Goal: Information Seeking & Learning: Learn about a topic

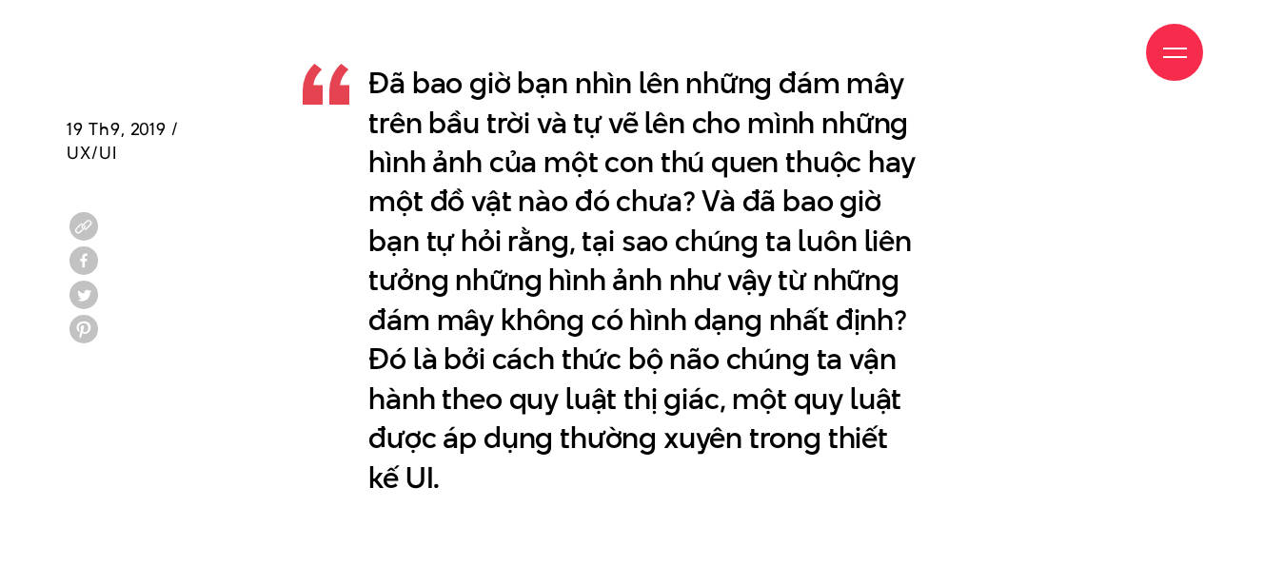
scroll to position [1237, 0]
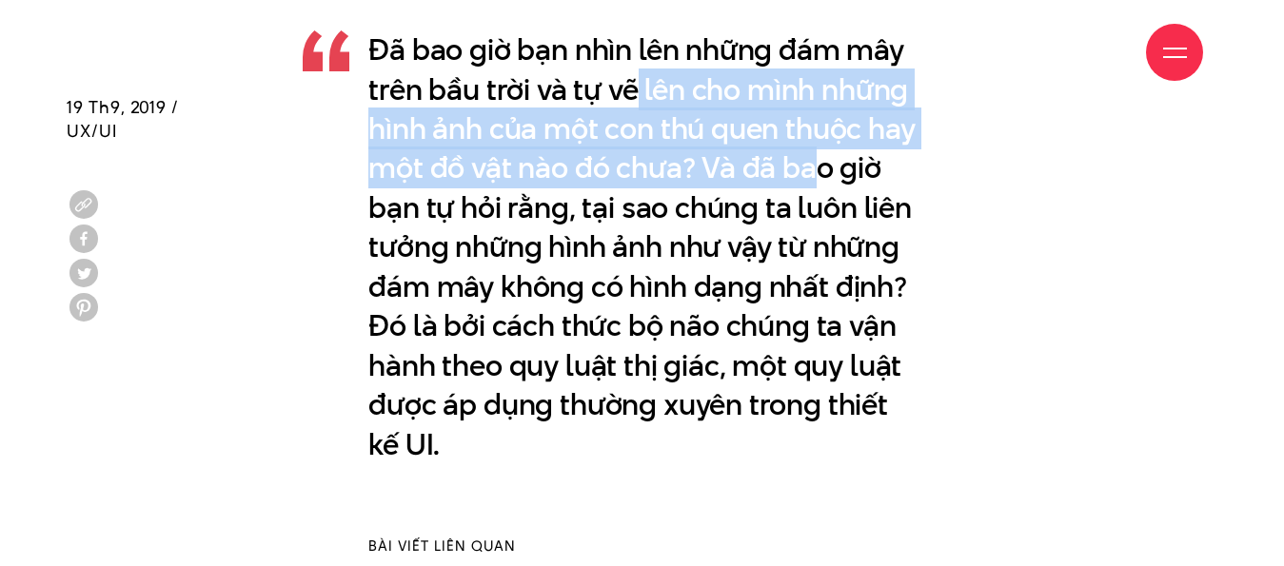
drag, startPoint x: 799, startPoint y: 124, endPoint x: 862, endPoint y: 187, distance: 89.5
click at [877, 152] on p "Đã bao giờ bạn nhìn lên những đám mây trên bầu trời và tự vẽ lên cho mình những…" at bounding box center [641, 247] width 547 height 434
click at [861, 189] on p "Đã bao giờ bạn nhìn lên những đám mây trên bầu trời và tự vẽ lên cho mình những…" at bounding box center [641, 247] width 547 height 434
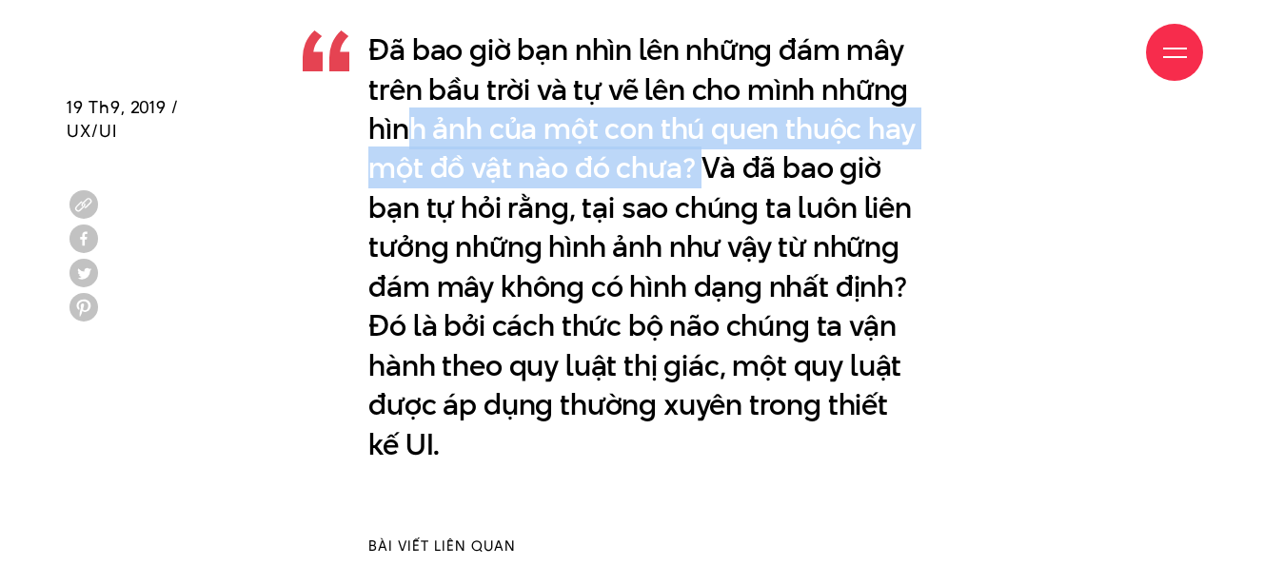
drag, startPoint x: 519, startPoint y: 149, endPoint x: 761, endPoint y: 174, distance: 243.9
click at [761, 174] on p "Đã bao giờ bạn nhìn lên những đám mây trên bầu trời và tự vẽ lên cho mình những…" at bounding box center [641, 247] width 547 height 434
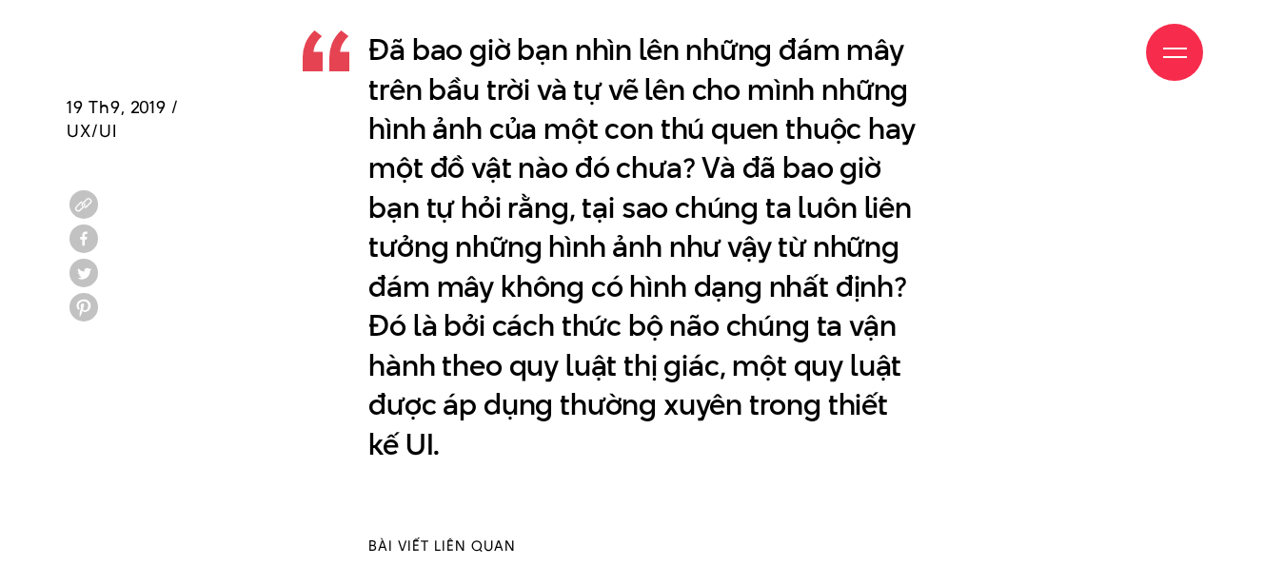
click at [763, 198] on p "Đã bao giờ bạn nhìn lên những đám mây trên bầu trời và tự vẽ lên cho mình những…" at bounding box center [641, 247] width 547 height 434
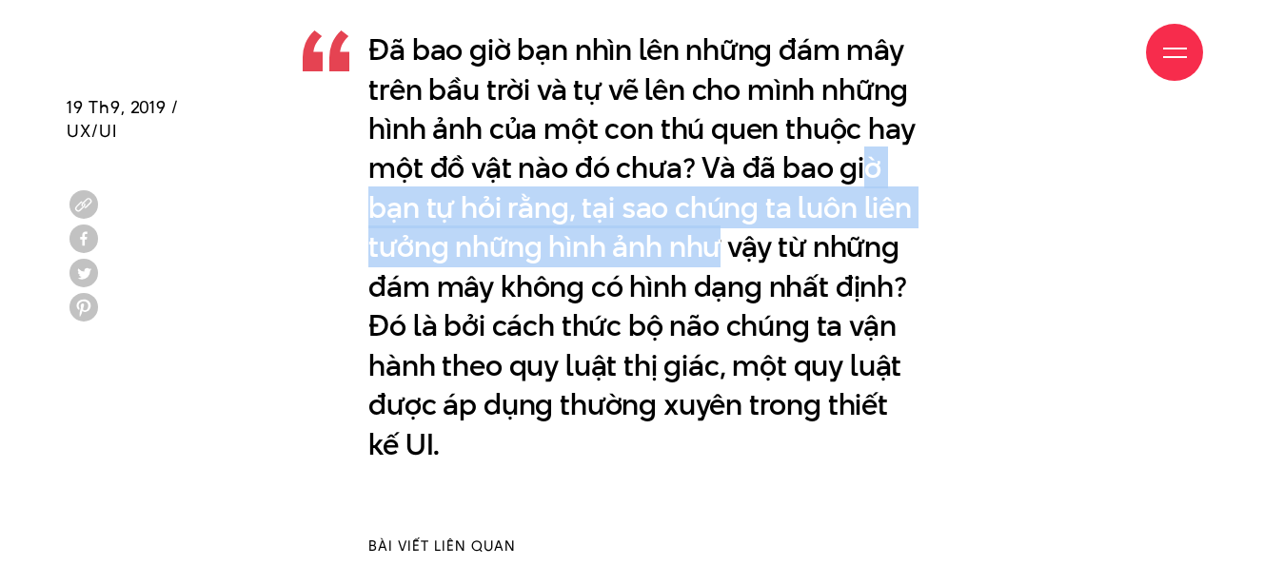
drag, startPoint x: 398, startPoint y: 222, endPoint x: 779, endPoint y: 256, distance: 383.1
click at [777, 256] on p "Đã bao giờ bạn nhìn lên những đám mây trên bầu trời và tự vẽ lên cho mình những…" at bounding box center [641, 247] width 547 height 434
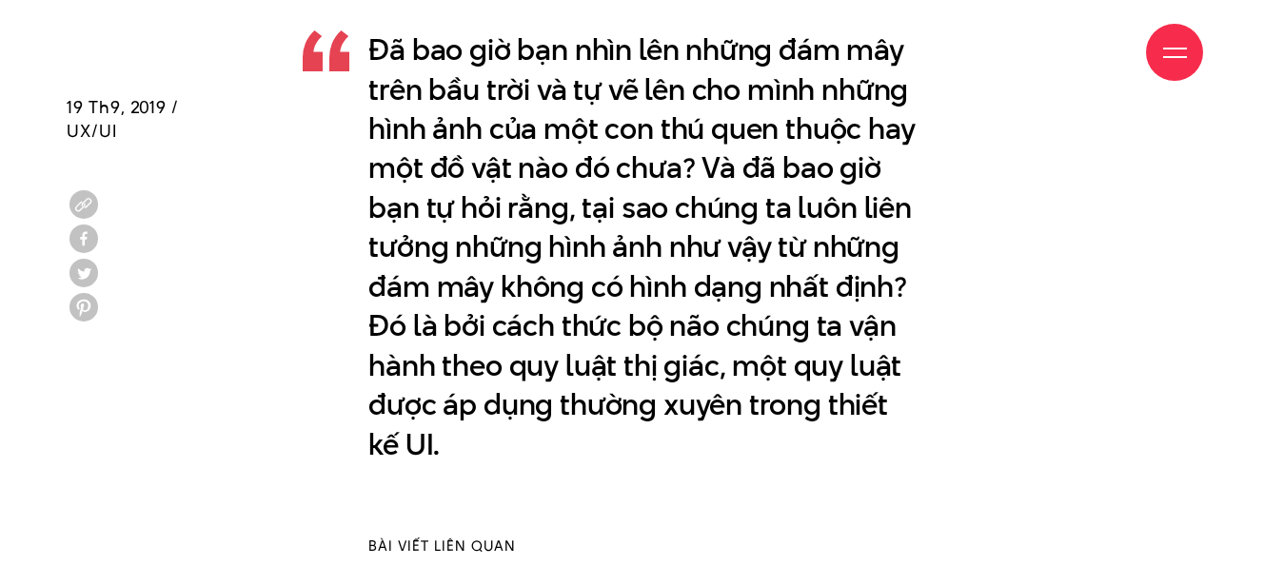
click at [793, 274] on p "Đã bao giờ bạn nhìn lên những đám mây trên bầu trời và tự vẽ lên cho mình những…" at bounding box center [641, 247] width 547 height 434
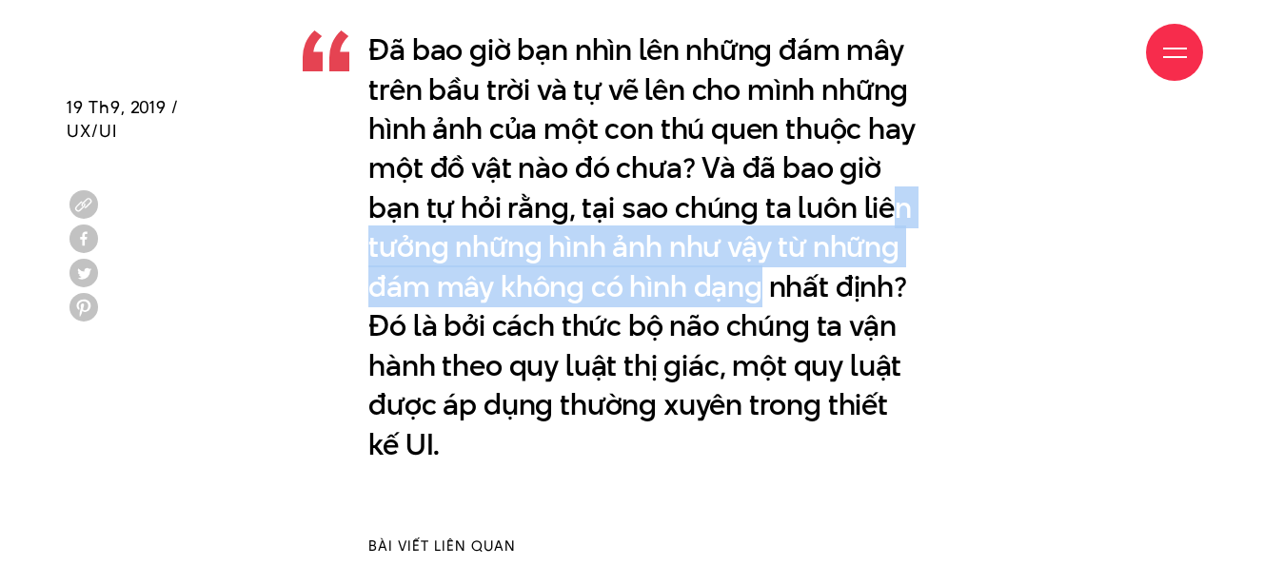
drag, startPoint x: 404, startPoint y: 241, endPoint x: 944, endPoint y: 295, distance: 542.2
click at [944, 295] on div "Đã bao giờ bạn nhìn lên những đám mây trên bầu trời và tự vẽ lên cho mình những…" at bounding box center [642, 248] width 1150 height 520
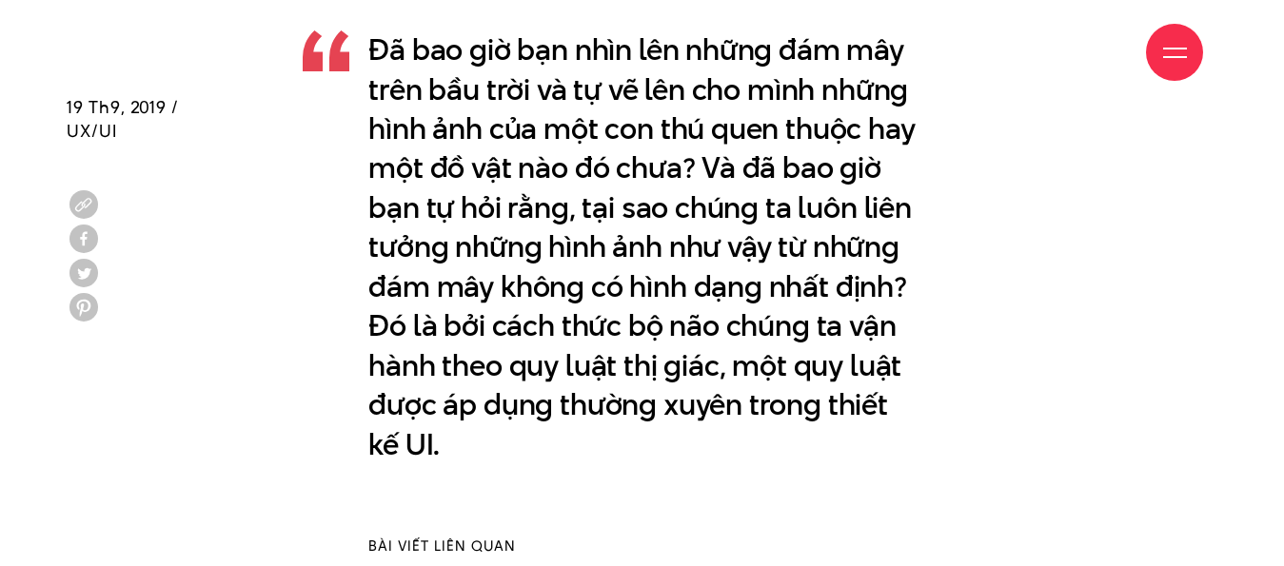
click at [798, 327] on p "Đã bao giờ bạn nhìn lên những đám mây trên bầu trời và tự vẽ lên cho mình những…" at bounding box center [641, 247] width 547 height 434
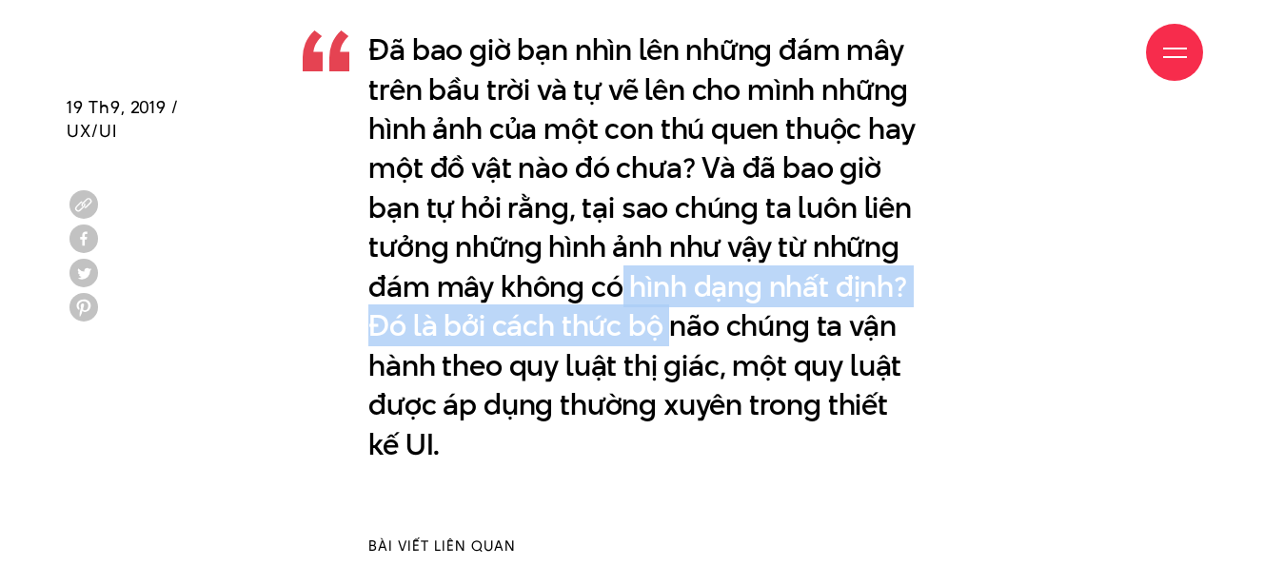
drag, startPoint x: 716, startPoint y: 299, endPoint x: 811, endPoint y: 320, distance: 96.5
click at [815, 317] on p "Đã bao giờ bạn nhìn lên những đám mây trên bầu trời và tự vẽ lên cho mình những…" at bounding box center [641, 247] width 547 height 434
click at [764, 335] on p "Đã bao giờ bạn nhìn lên những đám mây trên bầu trời và tự vẽ lên cho mình những…" at bounding box center [641, 247] width 547 height 434
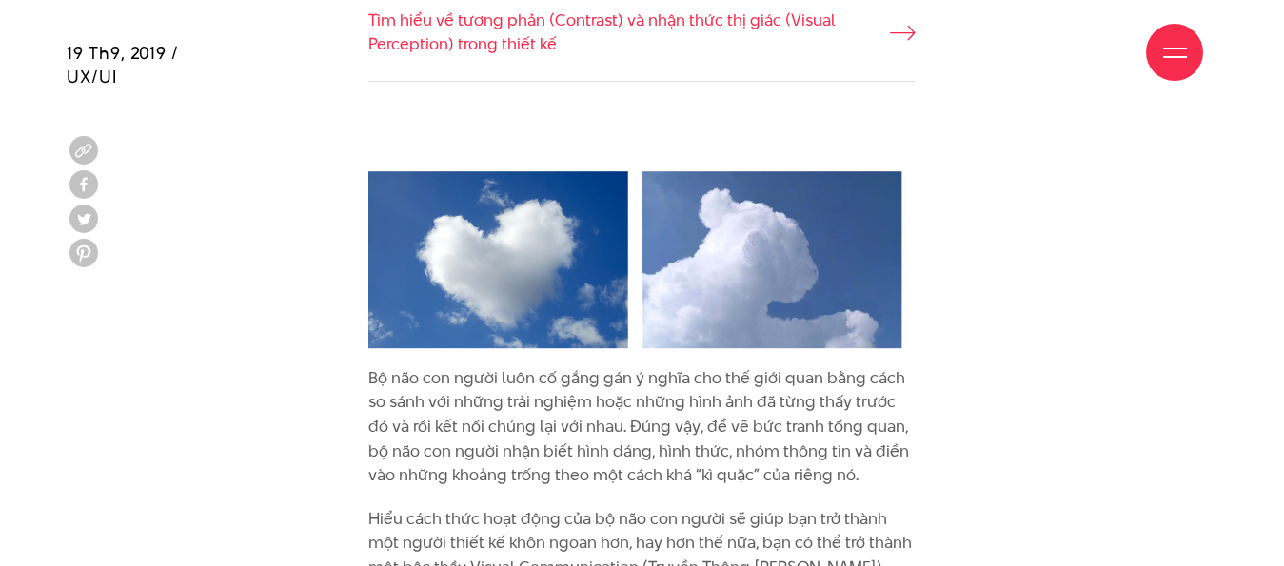
scroll to position [2093, 0]
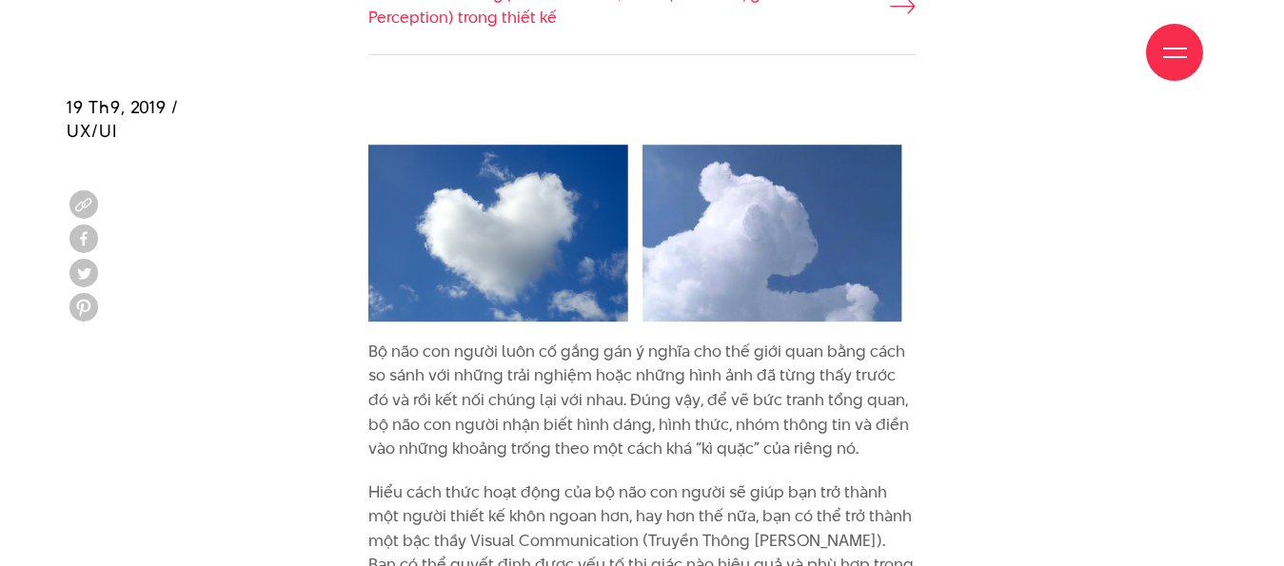
drag, startPoint x: 554, startPoint y: 236, endPoint x: 1120, endPoint y: 272, distance: 567.3
drag, startPoint x: 447, startPoint y: 202, endPoint x: 1037, endPoint y: 330, distance: 603.8
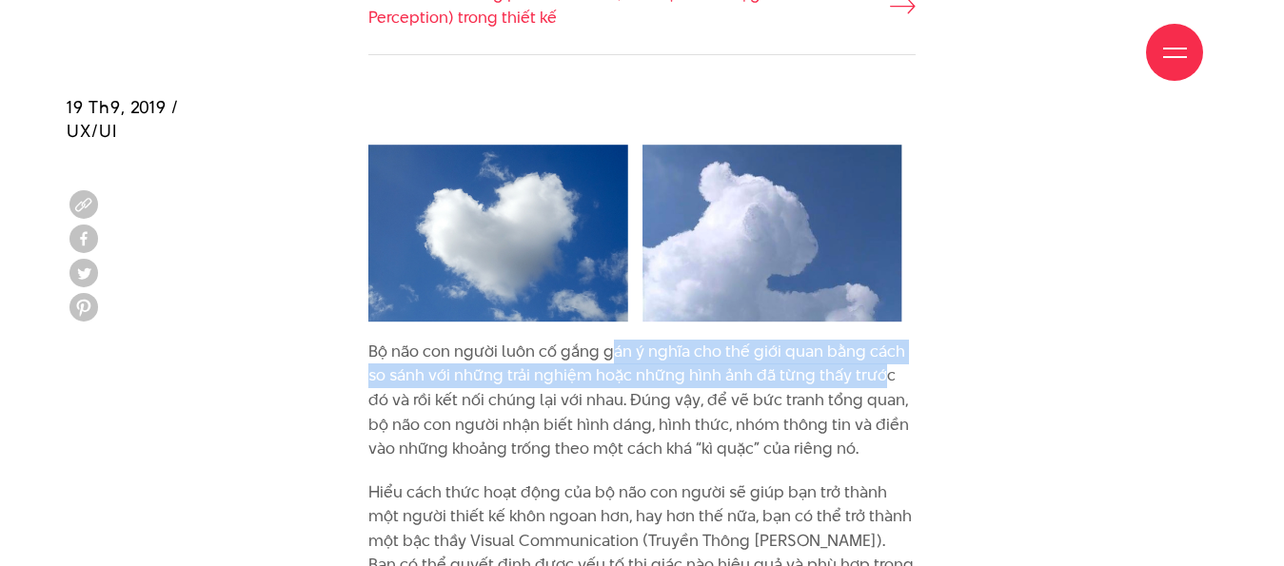
drag, startPoint x: 747, startPoint y: 349, endPoint x: 881, endPoint y: 365, distance: 135.1
click at [881, 365] on p "Bộ não con người luôn cố gắng gán ý nghĩa cho thế giới quan bằng cách so sánh v…" at bounding box center [641, 401] width 547 height 122
click at [892, 393] on p "Bộ não con người luôn cố gắng gán ý nghĩa cho thế giới quan bằng cách so sánh v…" at bounding box center [641, 401] width 547 height 122
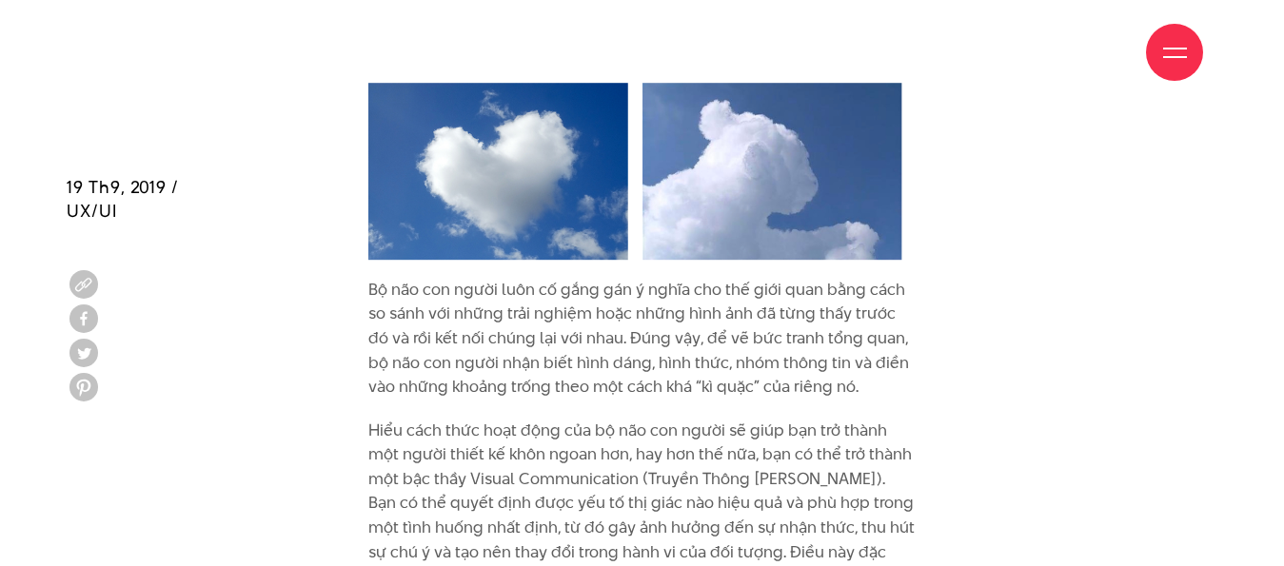
scroll to position [2284, 0]
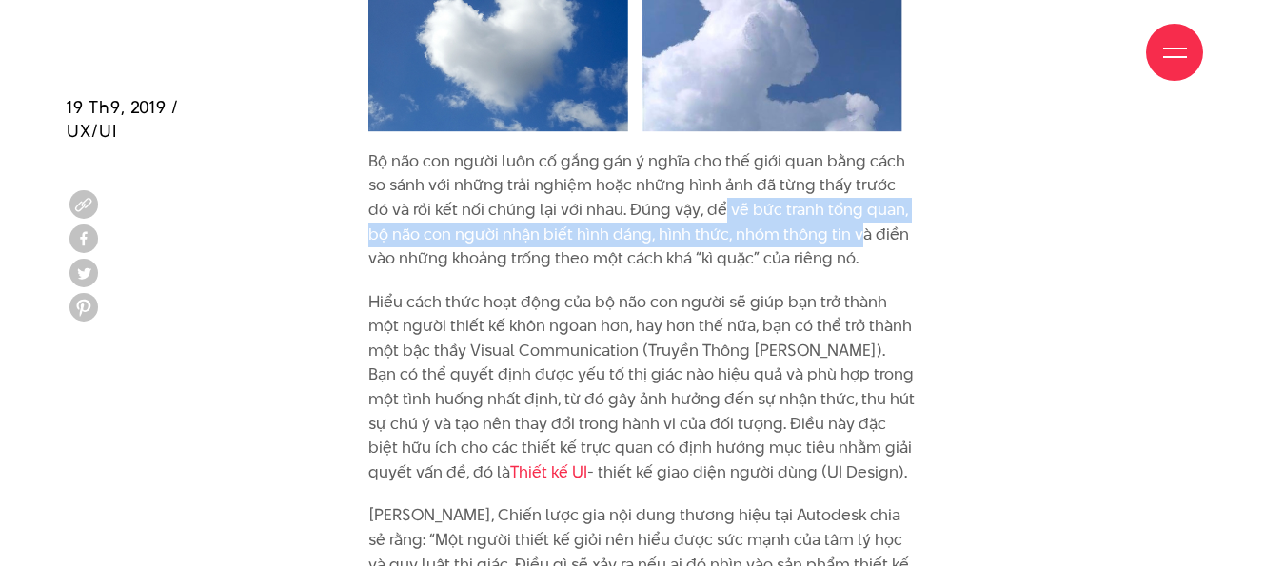
drag, startPoint x: 803, startPoint y: 226, endPoint x: 871, endPoint y: 265, distance: 78.0
click at [850, 242] on p "Bộ não con người luôn cố gắng gán ý nghĩa cho thế giới quan bằng cách so sánh v…" at bounding box center [641, 210] width 547 height 122
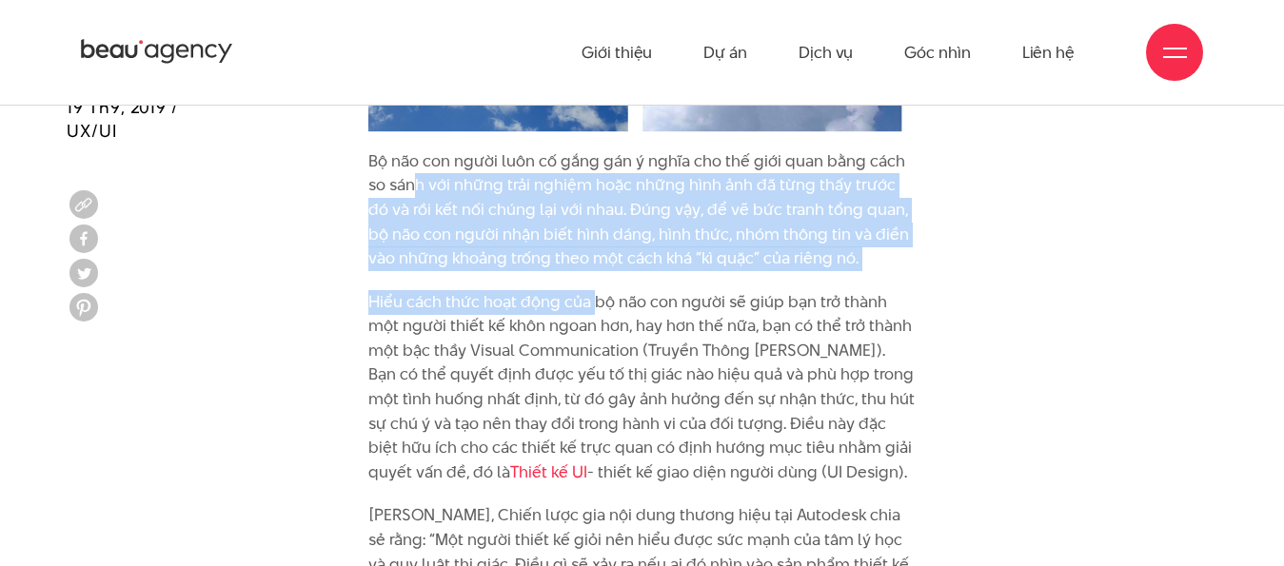
drag, startPoint x: 549, startPoint y: 248, endPoint x: 599, endPoint y: 304, distance: 74.1
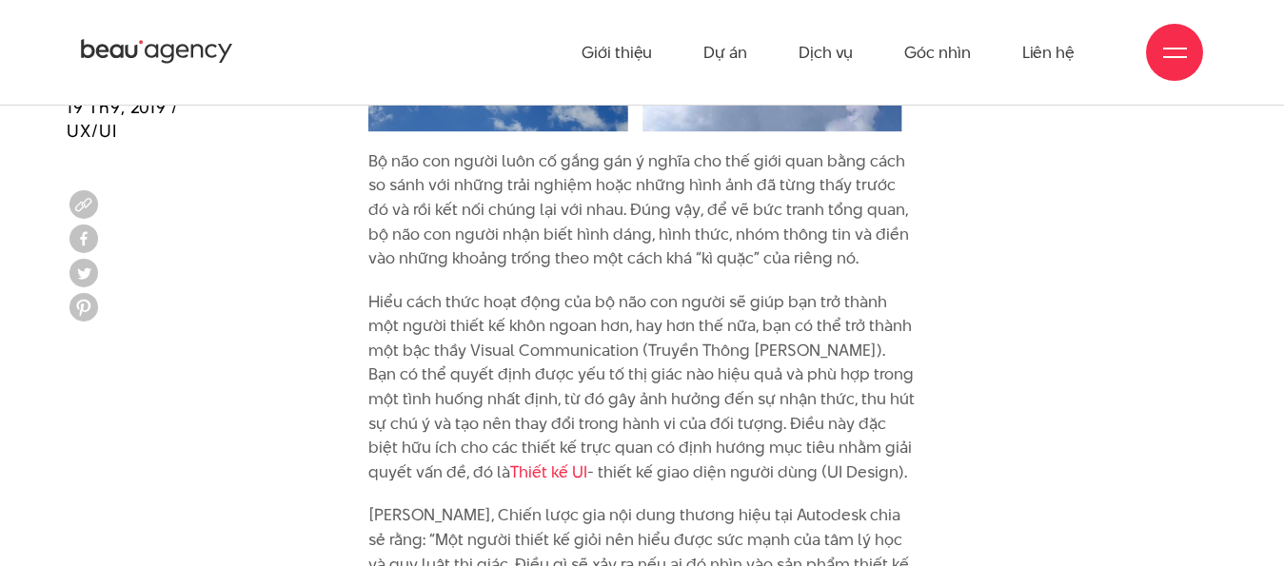
click at [599, 352] on p "Hiểu cách thức hoạt động của bộ não con người sẽ giúp bạn trở thành một người t…" at bounding box center [641, 387] width 547 height 195
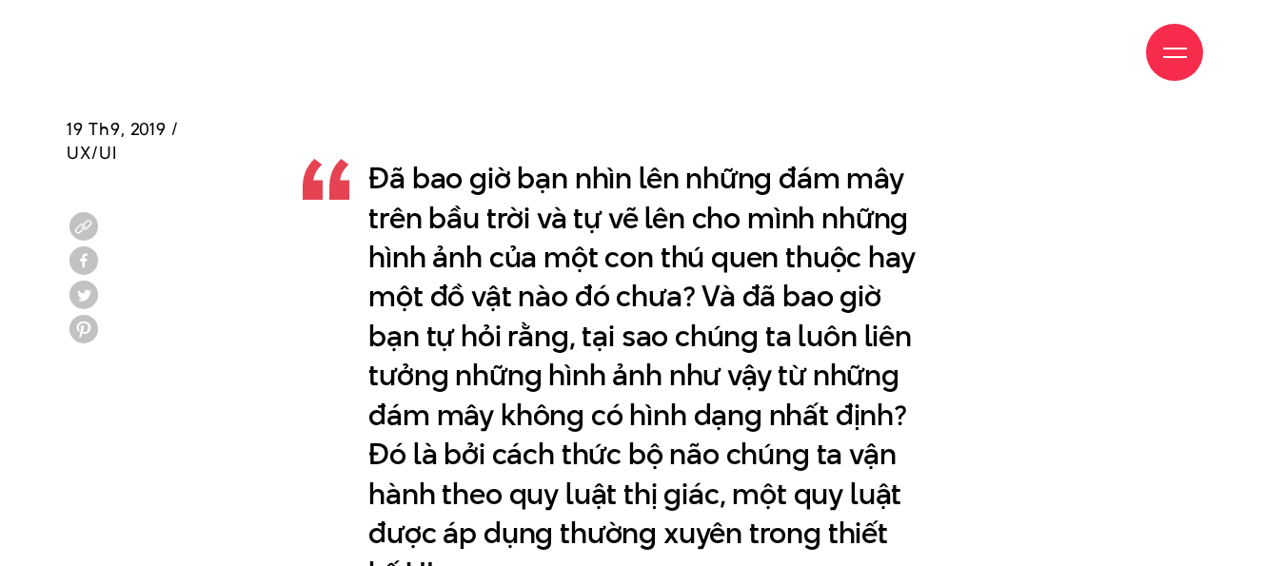
scroll to position [1142, 0]
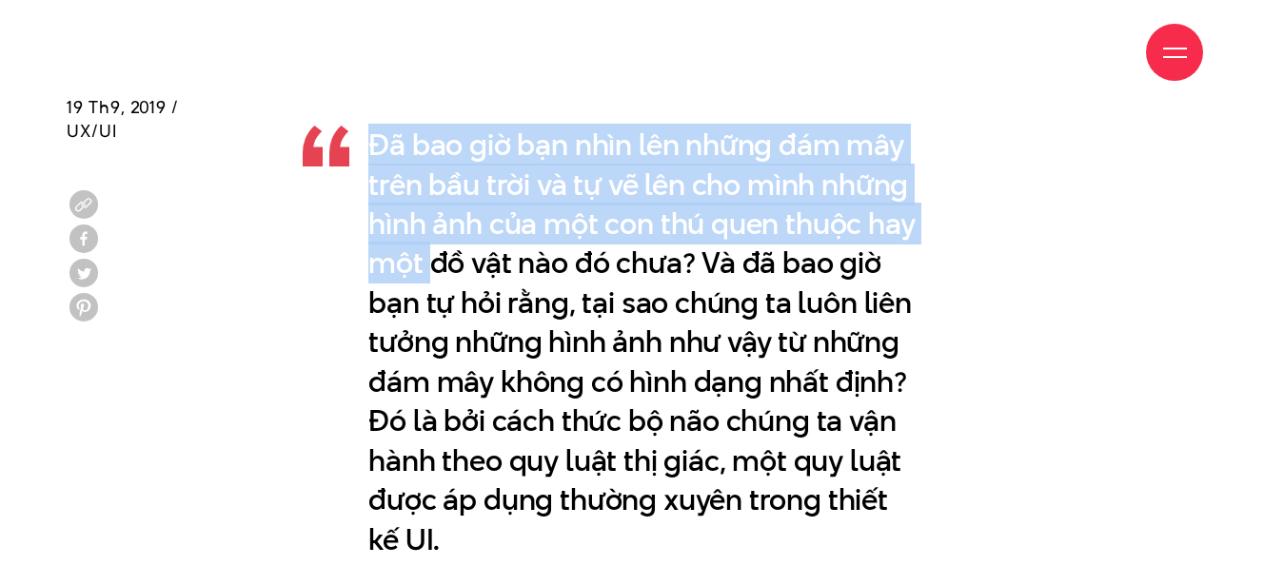
drag, startPoint x: 372, startPoint y: 140, endPoint x: 492, endPoint y: 285, distance: 187.9
click at [492, 285] on p "Đã bao giờ bạn nhìn lên những đám mây trên bầu trời và tự vẽ lên cho mình những…" at bounding box center [641, 343] width 547 height 434
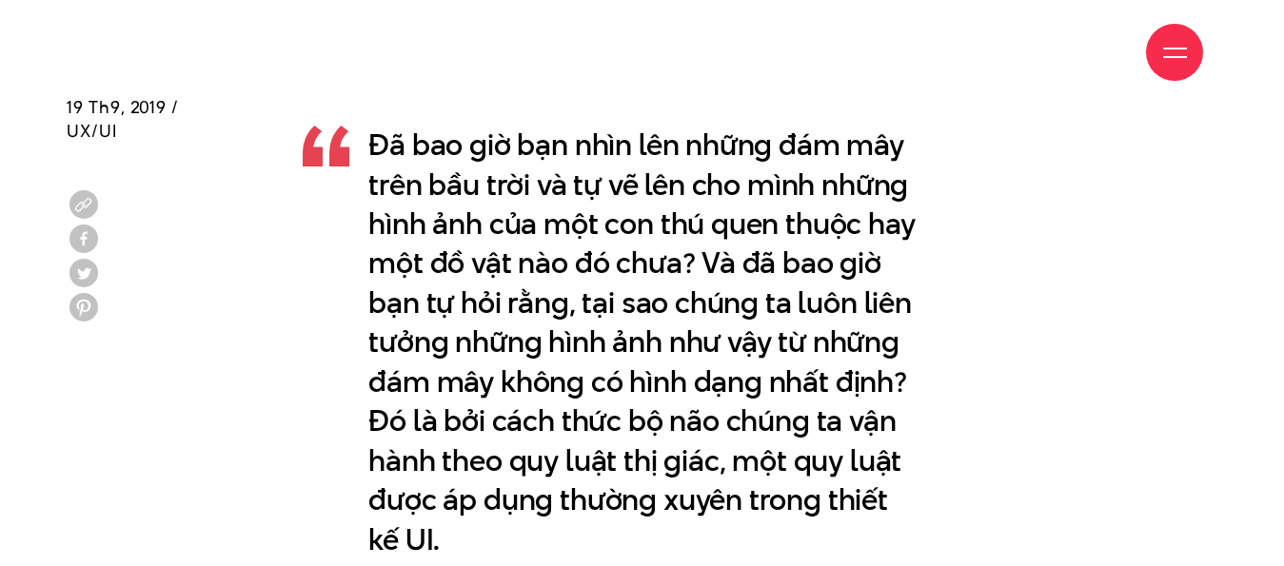
click at [619, 310] on p "Đã bao giờ bạn nhìn lên những đám mây trên bầu trời và tự vẽ lên cho mình những…" at bounding box center [641, 343] width 547 height 434
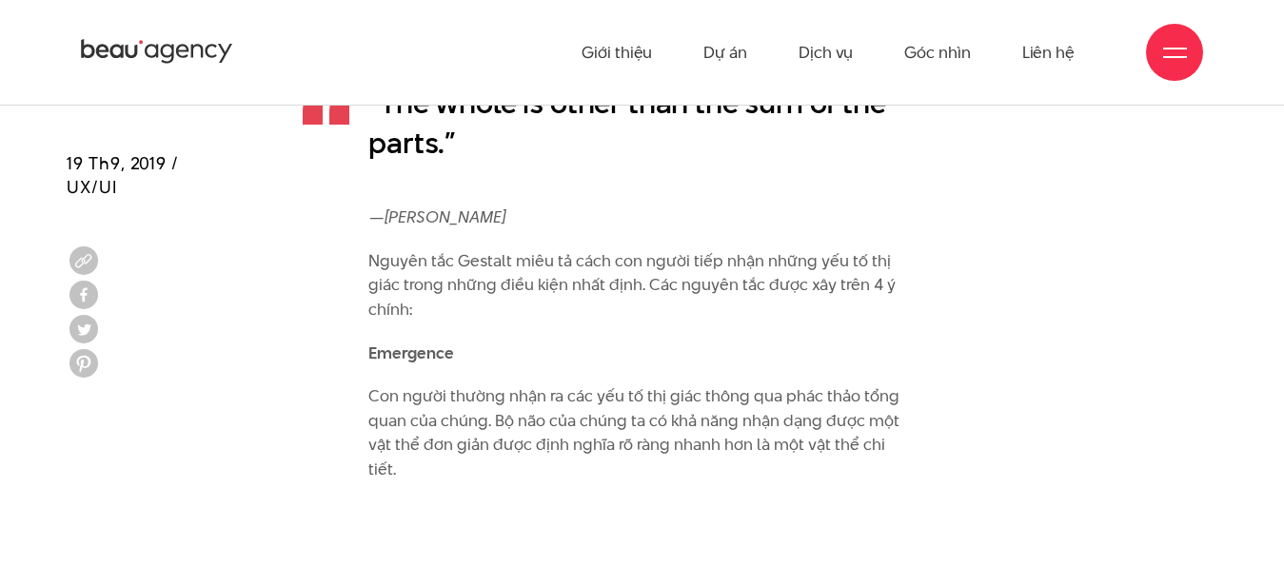
scroll to position [3140, 0]
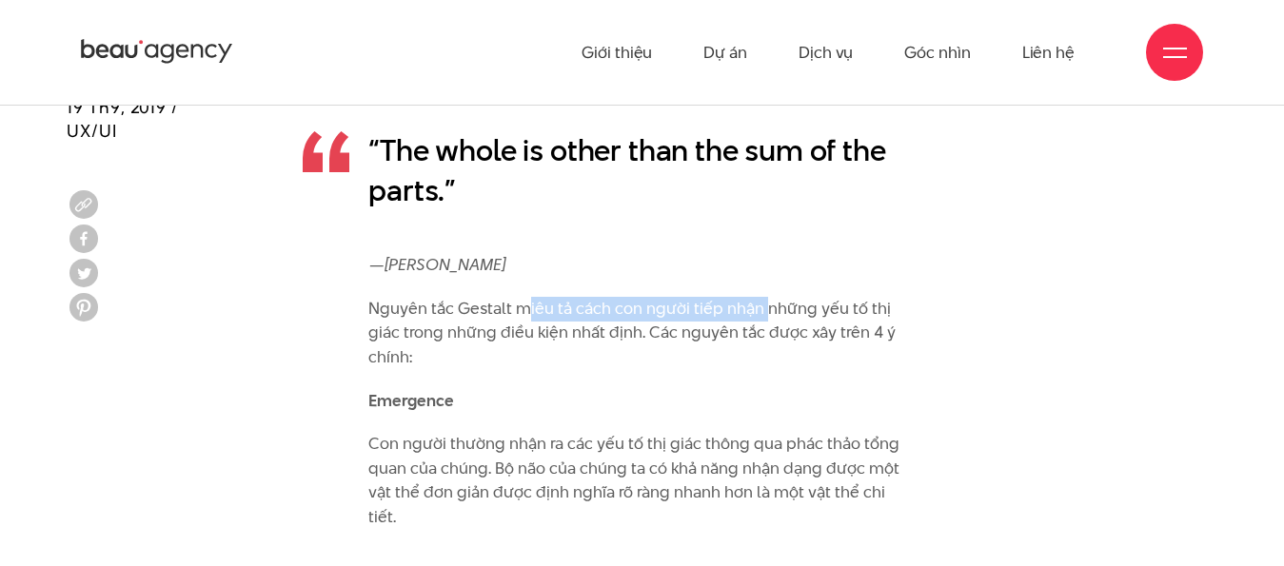
drag, startPoint x: 669, startPoint y: 307, endPoint x: 767, endPoint y: 317, distance: 98.5
click at [767, 317] on p "Nguyên tắc Gestalt miêu tả cách con người tiếp nhận những yếu tố thị giác trong…" at bounding box center [641, 333] width 547 height 73
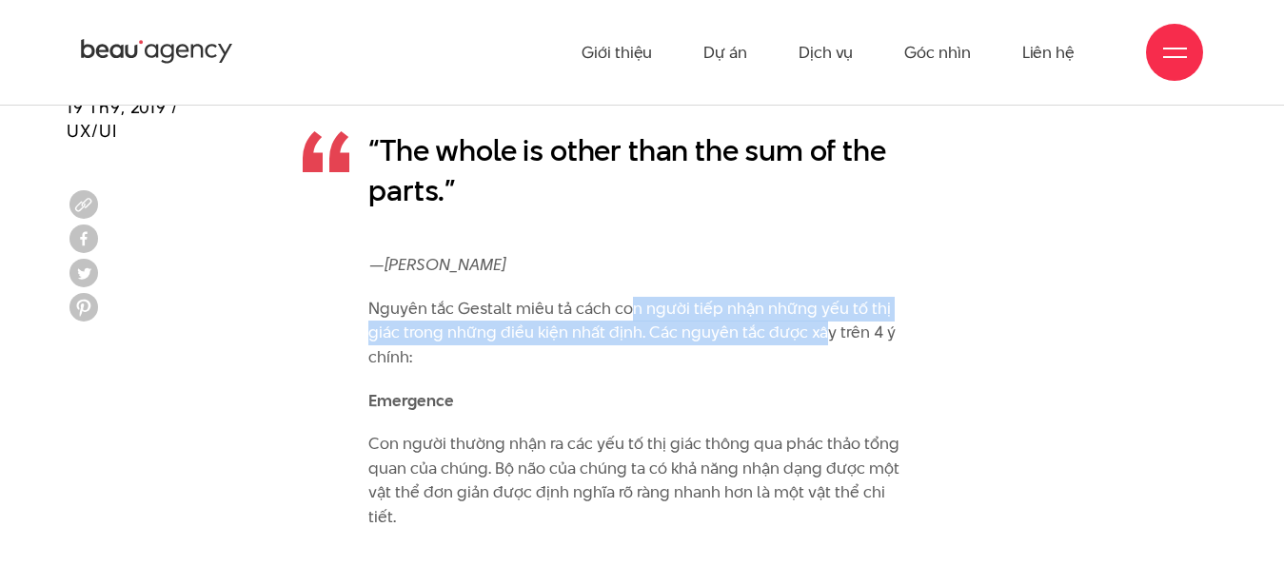
drag, startPoint x: 634, startPoint y: 311, endPoint x: 819, endPoint y: 321, distance: 185.8
click at [819, 321] on p "Nguyên tắc Gestalt miêu tả cách con người tiếp nhận những yếu tố thị giác trong…" at bounding box center [641, 333] width 547 height 73
click at [821, 334] on p "Nguyên tắc Gestalt miêu tả cách con người tiếp nhận những yếu tố thị giác trong…" at bounding box center [641, 333] width 547 height 73
